Goal: Task Accomplishment & Management: Use online tool/utility

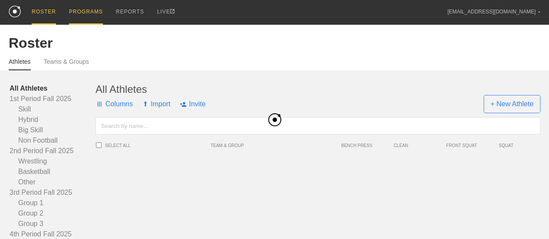
click at [94, 11] on div "PROGRAMS" at bounding box center [86, 12] width 34 height 25
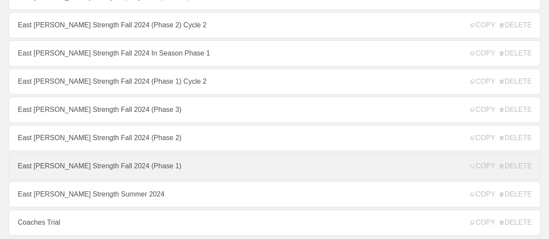
scroll to position [304, 0]
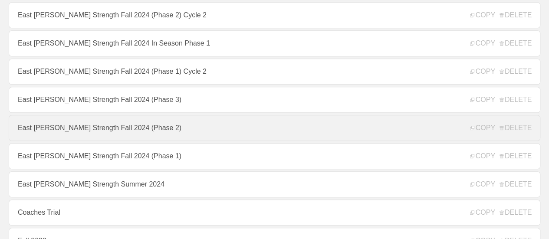
click at [208, 132] on link "East [PERSON_NAME] Strength Fall 2024 (Phase 2)" at bounding box center [274, 128] width 531 height 26
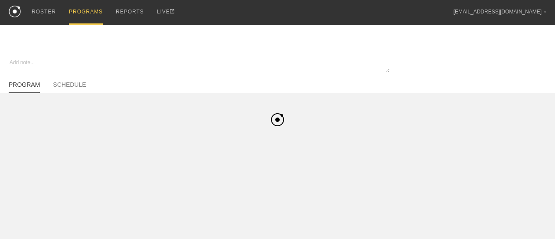
type textarea "x"
type input "East [PERSON_NAME] Strength Fall 2024 (Phase 2)"
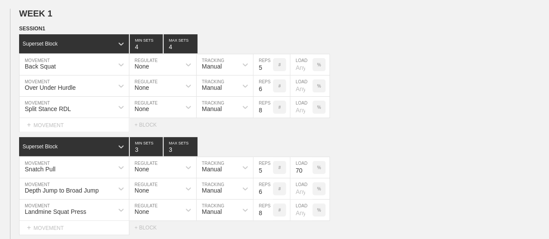
scroll to position [87, 0]
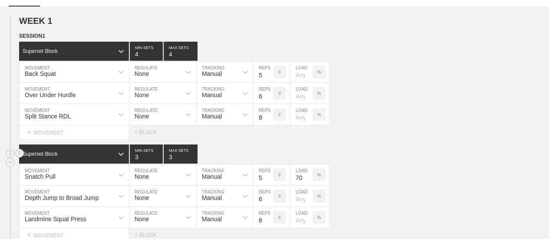
click at [381, 158] on div "Superset Block 3 MIN SETS 3 MAX SETS" at bounding box center [284, 153] width 530 height 19
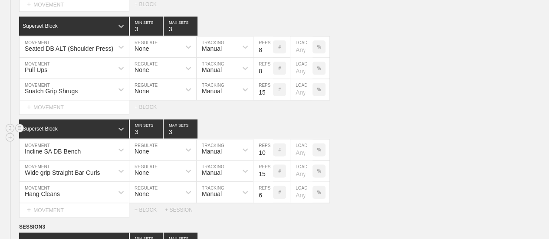
scroll to position [520, 0]
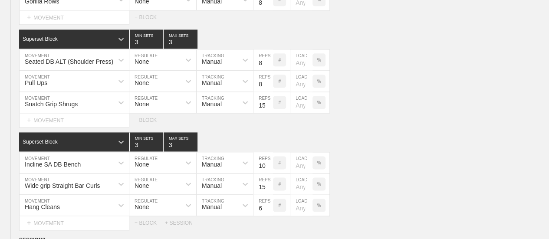
click at [388, 127] on div "Select... MOVEMENT + MOVEMENT + BLOCK" at bounding box center [274, 120] width 549 height 14
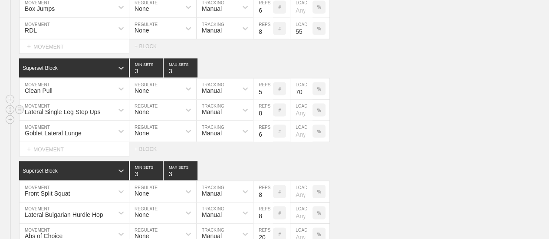
scroll to position [824, 0]
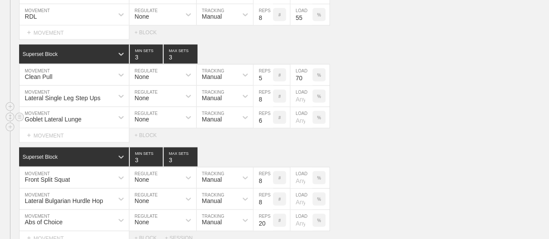
click at [381, 128] on div "Goblet Lateral Lunge MOVEMENT None REGULATE Manual TRACKING 6 REPS # LOAD %" at bounding box center [274, 117] width 549 height 21
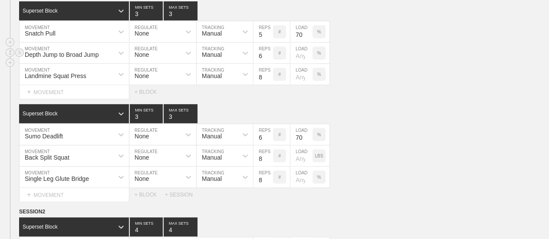
scroll to position [217, 0]
